Goal: Find specific page/section: Find specific page/section

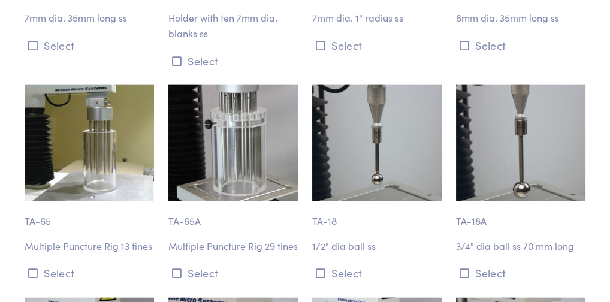
scroll to position [3550, 0]
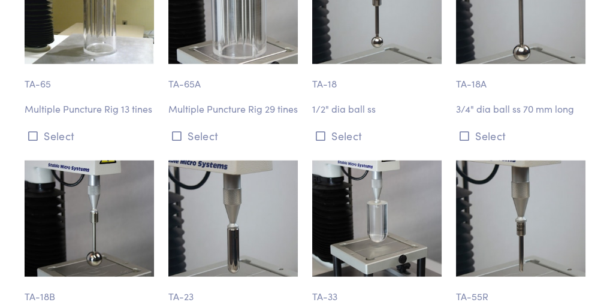
click at [356, 117] on p "1/2" dia ball ss" at bounding box center [377, 109] width 130 height 16
click at [342, 45] on img at bounding box center [377, 6] width 130 height 116
click at [320, 92] on p "TA-18" at bounding box center [377, 78] width 130 height 28
click at [348, 117] on p "1/2" dia ball ss" at bounding box center [377, 109] width 130 height 16
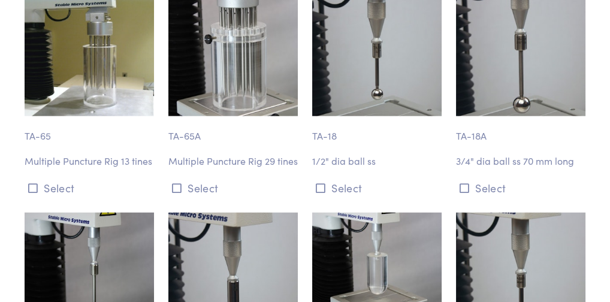
scroll to position [3496, 0]
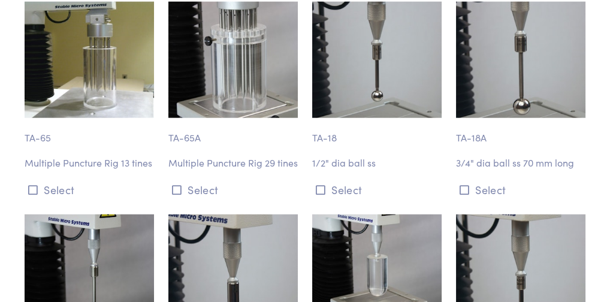
click at [384, 81] on img at bounding box center [377, 60] width 130 height 116
click at [340, 107] on img at bounding box center [377, 60] width 130 height 116
click at [341, 171] on p "1/2" dia ball ss" at bounding box center [377, 163] width 130 height 16
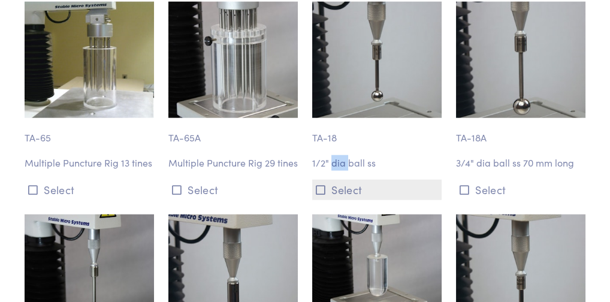
drag, startPoint x: 341, startPoint y: 174, endPoint x: 341, endPoint y: 200, distance: 25.2
click at [341, 200] on button "Select" at bounding box center [377, 190] width 130 height 20
click at [315, 198] on button "Select" at bounding box center [377, 190] width 130 height 20
click at [320, 195] on icon at bounding box center [321, 190] width 10 height 11
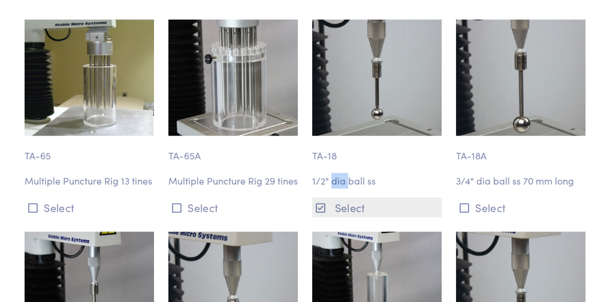
scroll to position [3514, 0]
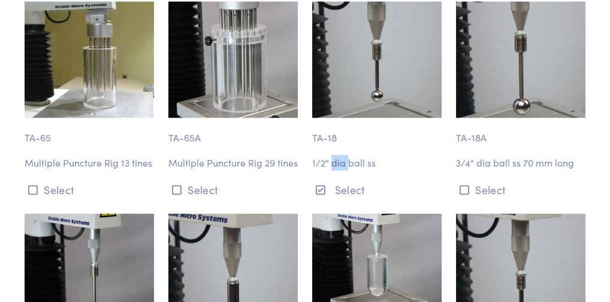
click at [380, 111] on img at bounding box center [377, 60] width 130 height 116
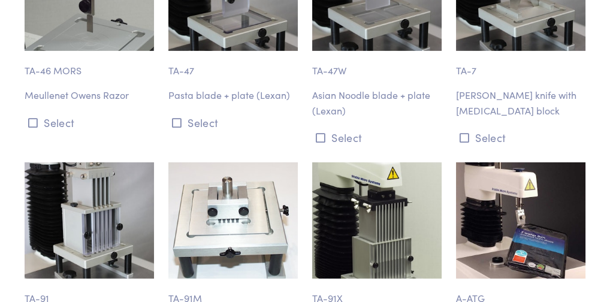
scroll to position [4695, 0]
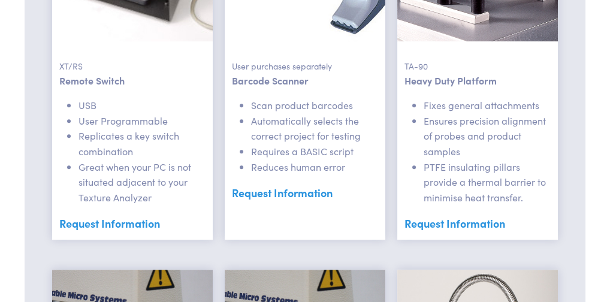
scroll to position [1101, 0]
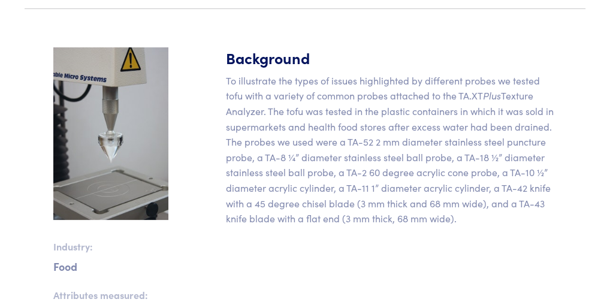
scroll to position [500, 0]
